Goal: Task Accomplishment & Management: Use online tool/utility

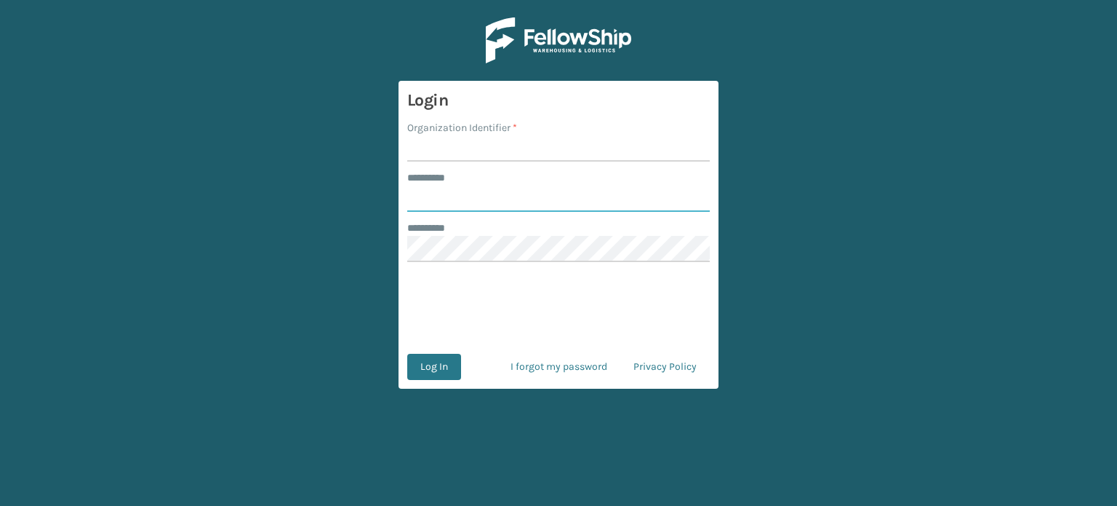
type input "********"
type input "MilliardLV"
click at [415, 369] on button "Log In" at bounding box center [434, 367] width 54 height 26
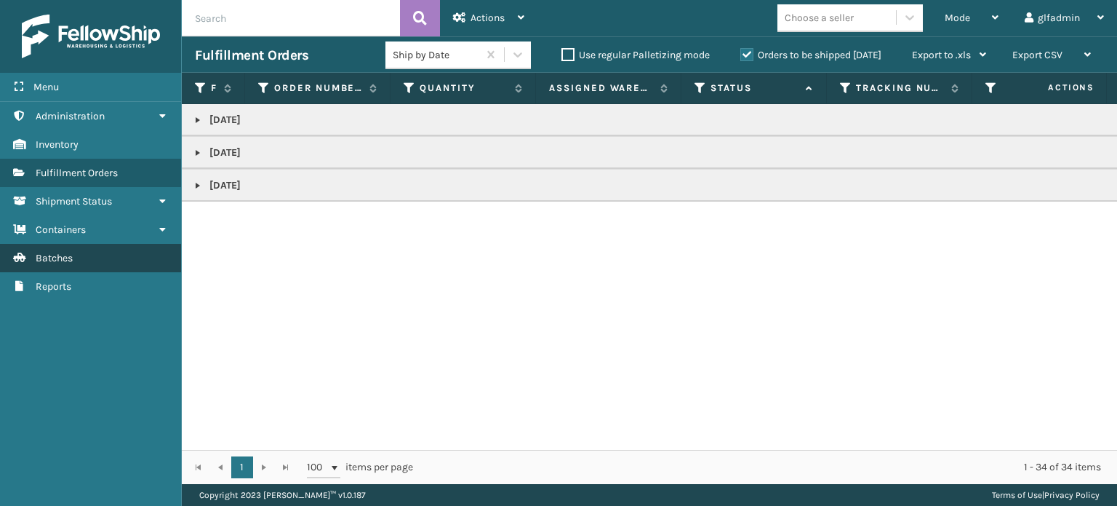
click at [132, 255] on link "Batches" at bounding box center [90, 258] width 181 height 28
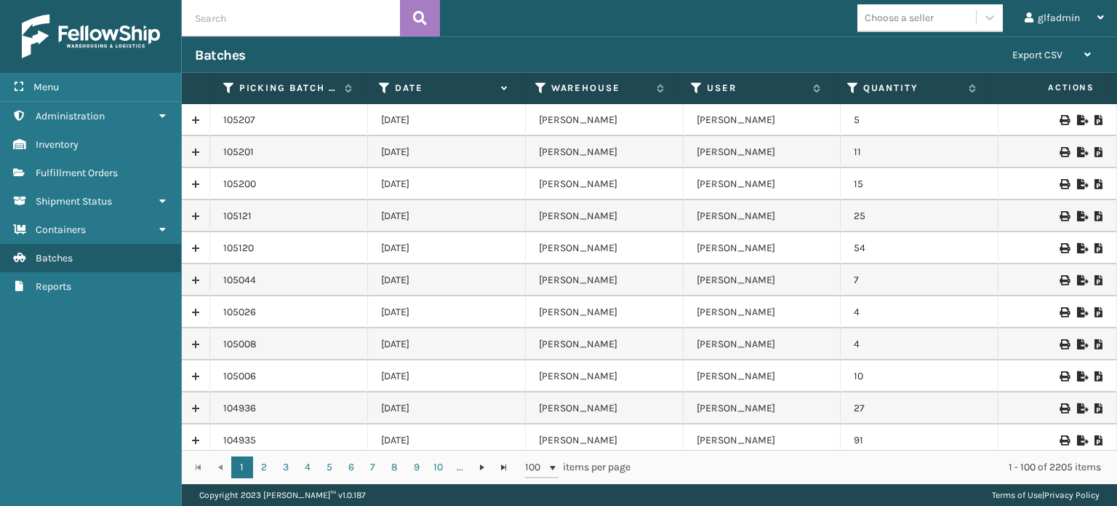
click at [1077, 180] on icon at bounding box center [1081, 184] width 9 height 10
click at [1077, 151] on icon at bounding box center [1081, 152] width 9 height 10
click at [1077, 120] on icon at bounding box center [1081, 120] width 9 height 10
drag, startPoint x: 1068, startPoint y: 116, endPoint x: 940, endPoint y: 94, distance: 130.0
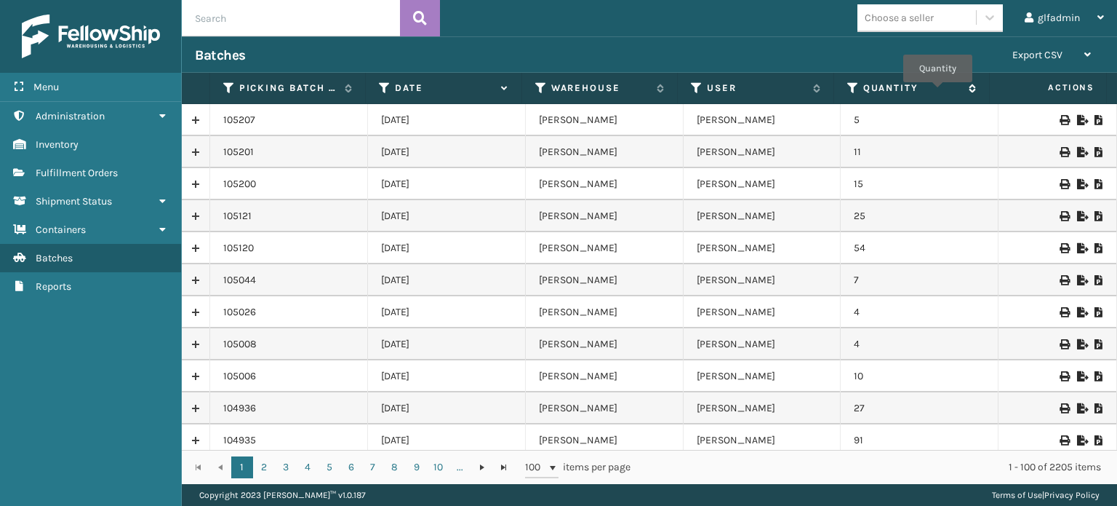
click at [940, 94] on label "Quantity" at bounding box center [912, 87] width 99 height 13
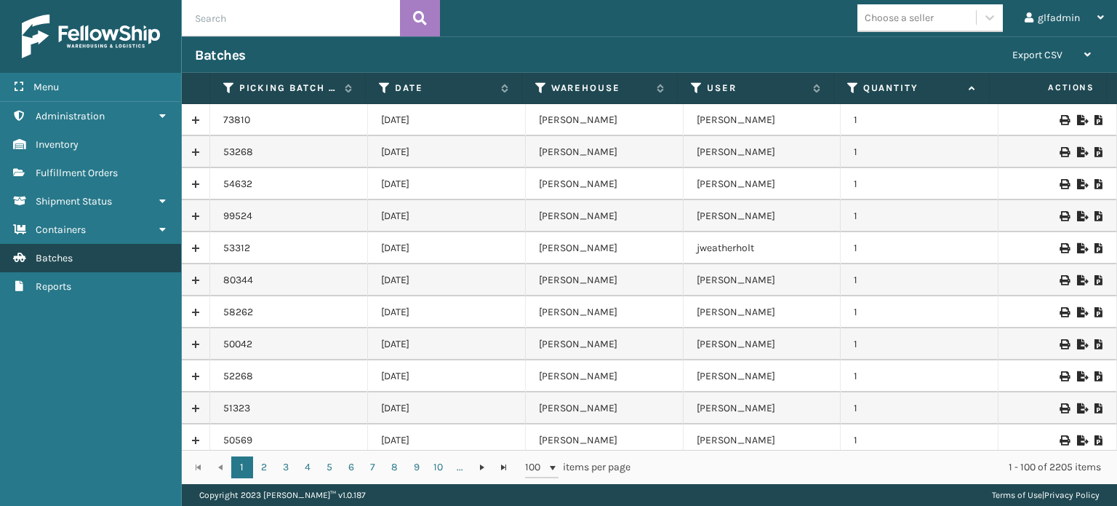
click at [75, 261] on link "Batches" at bounding box center [90, 258] width 181 height 28
click at [458, 85] on label "Date" at bounding box center [444, 87] width 99 height 13
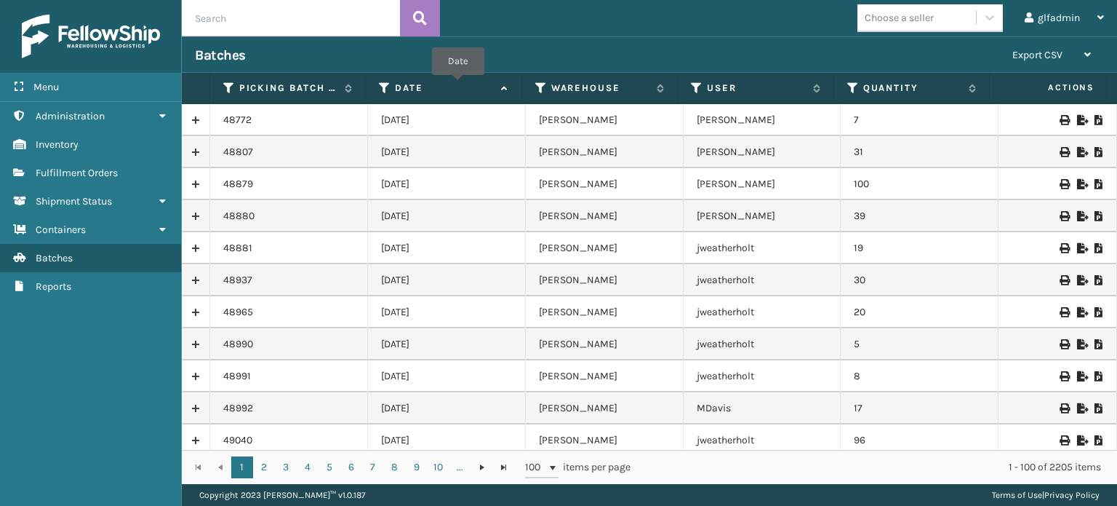
click at [458, 84] on label "Date" at bounding box center [444, 87] width 99 height 13
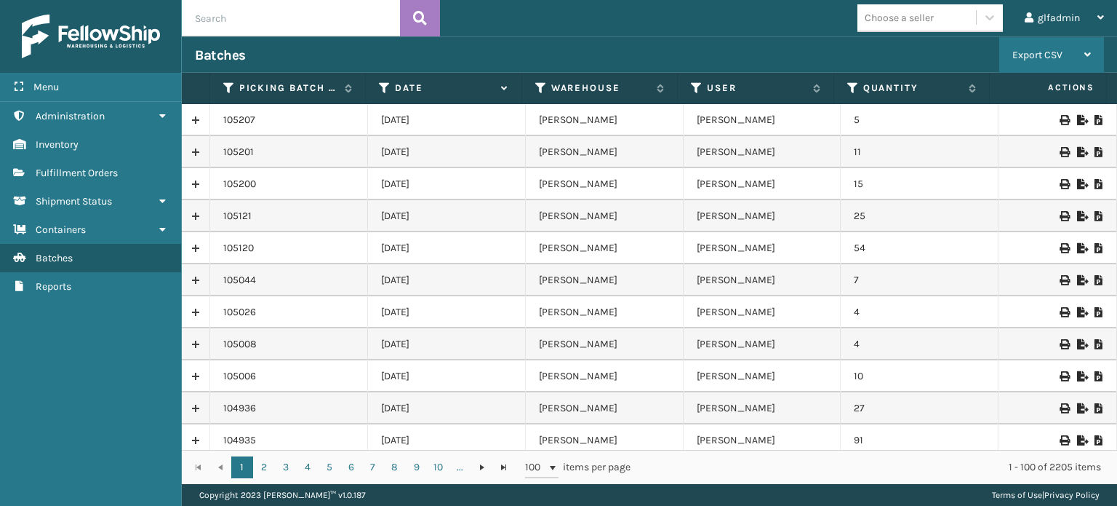
click at [1067, 44] on div "Export CSV" at bounding box center [1052, 55] width 79 height 36
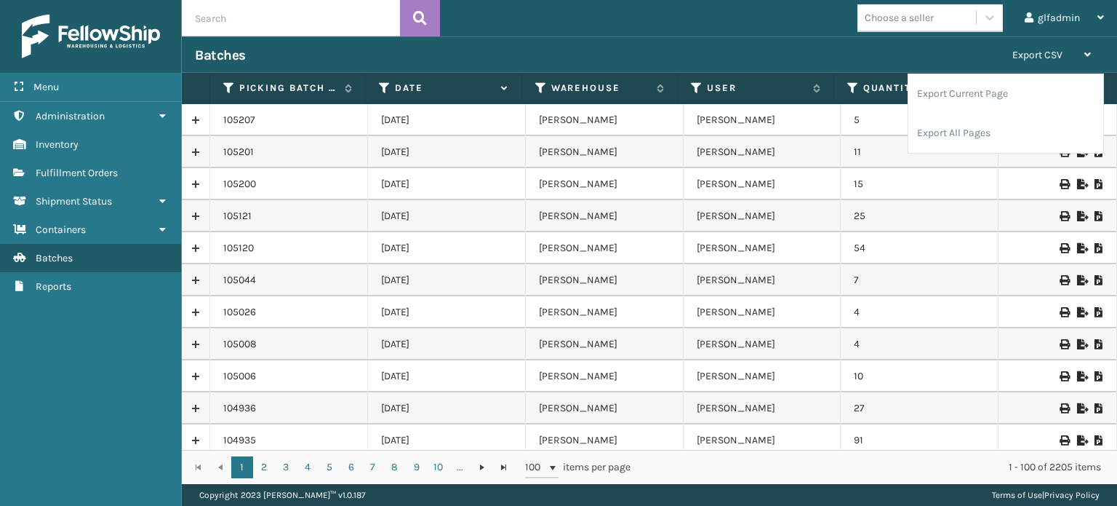
click at [928, 55] on div "Batches" at bounding box center [597, 55] width 805 height 17
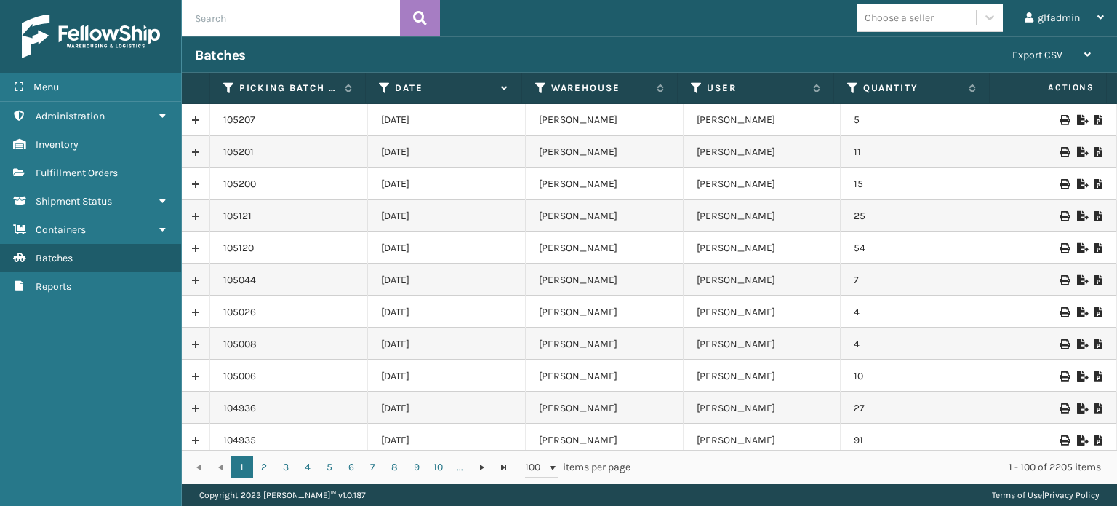
click at [1077, 121] on icon at bounding box center [1081, 120] width 9 height 10
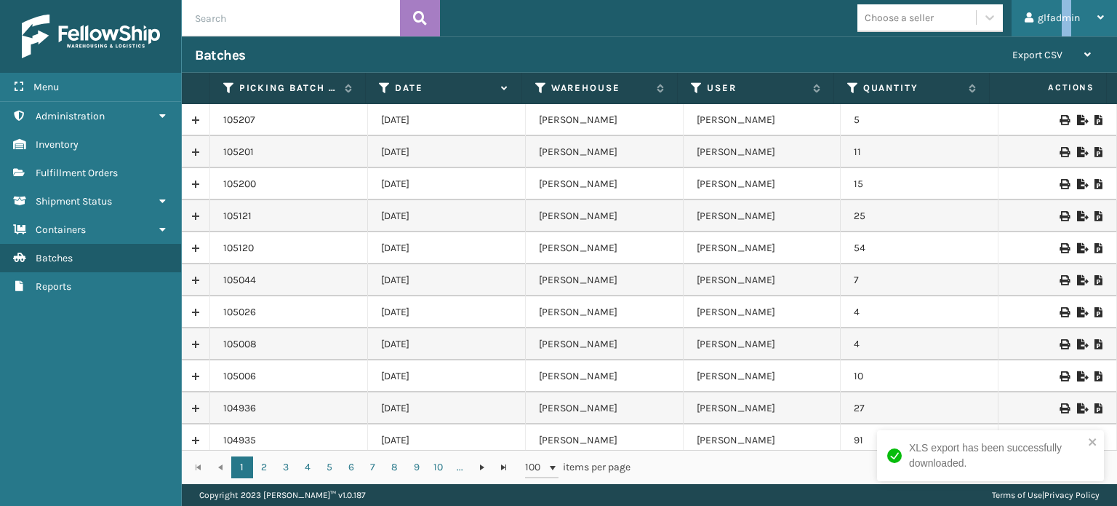
drag, startPoint x: 994, startPoint y: 2, endPoint x: 1066, endPoint y: 11, distance: 72.5
click at [1066, 11] on div "glfadmin" at bounding box center [1064, 18] width 79 height 36
